Goal: Transaction & Acquisition: Subscribe to service/newsletter

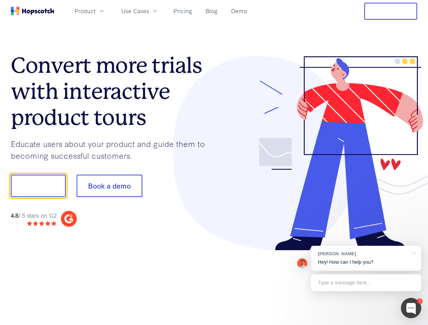
click at [214, 163] on div at bounding box center [315, 153] width 203 height 195
click at [96, 11] on span "Product" at bounding box center [85, 11] width 21 height 8
click at [149, 11] on span "Use Cases" at bounding box center [135, 11] width 28 height 8
click at [391, 11] on button "Free Trial" at bounding box center [390, 11] width 53 height 17
click at [38, 186] on button "Show me!" at bounding box center [38, 186] width 55 height 22
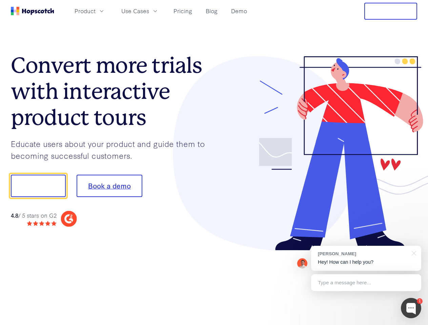
click at [109, 186] on button "Book a demo" at bounding box center [110, 186] width 66 height 22
click at [411, 308] on div at bounding box center [411, 308] width 20 height 20
click at [366, 258] on div "[PERSON_NAME] Hey! How can I help you?" at bounding box center [366, 258] width 110 height 25
click at [413, 325] on div "1 [PERSON_NAME] Hey! How can I help you? Type a message here... Free live chat …" at bounding box center [214, 325] width 428 height 0
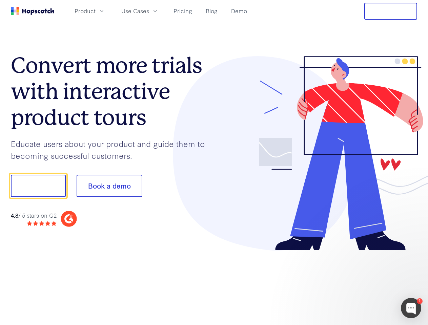
click at [366, 283] on div at bounding box center [357, 185] width 127 height 226
